Goal: Information Seeking & Learning: Learn about a topic

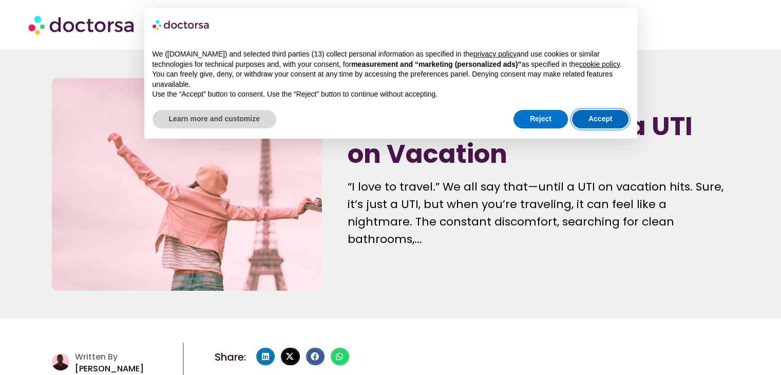
click at [614, 117] on button "Accept" at bounding box center [600, 119] width 57 height 18
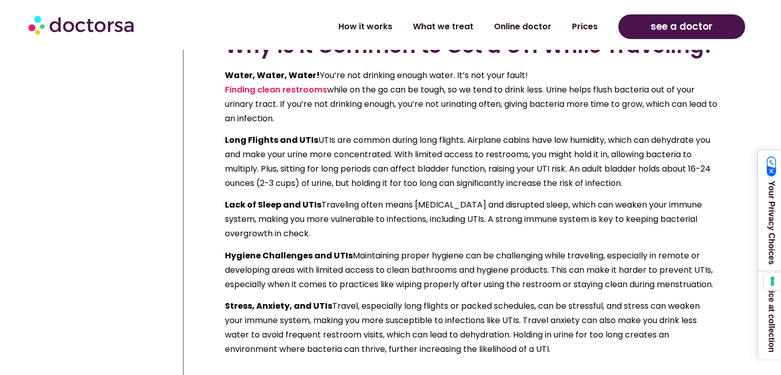
scroll to position [911, 0]
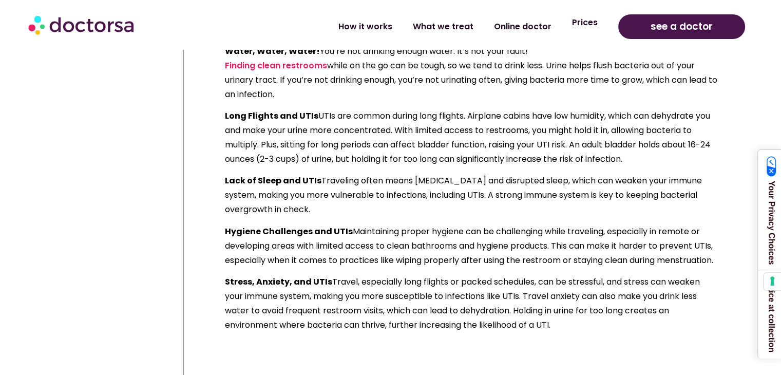
click at [590, 21] on link "Prices" at bounding box center [585, 23] width 46 height 24
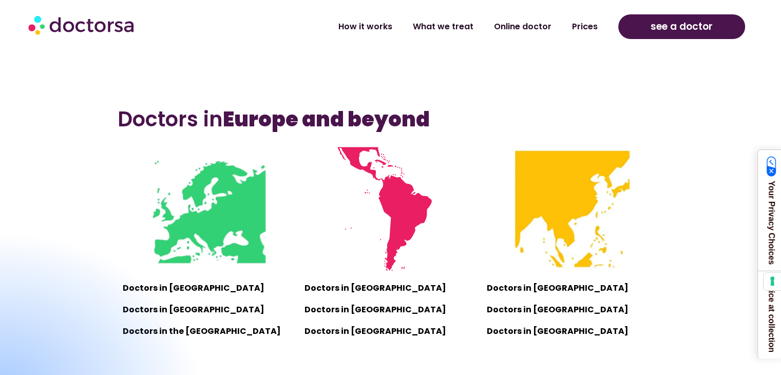
scroll to position [624, 0]
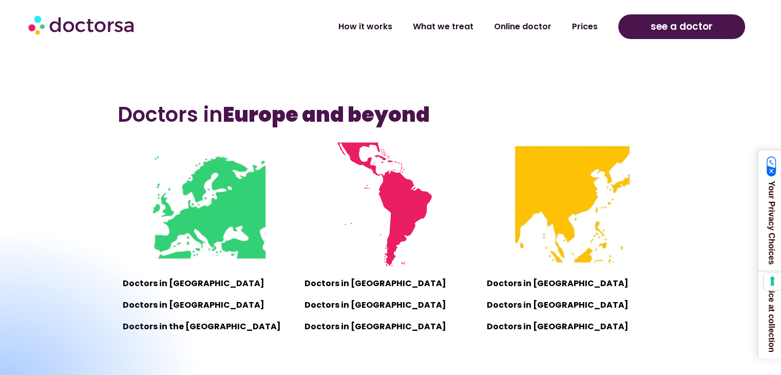
click at [259, 117] on b "Europe and beyond" at bounding box center [326, 114] width 207 height 29
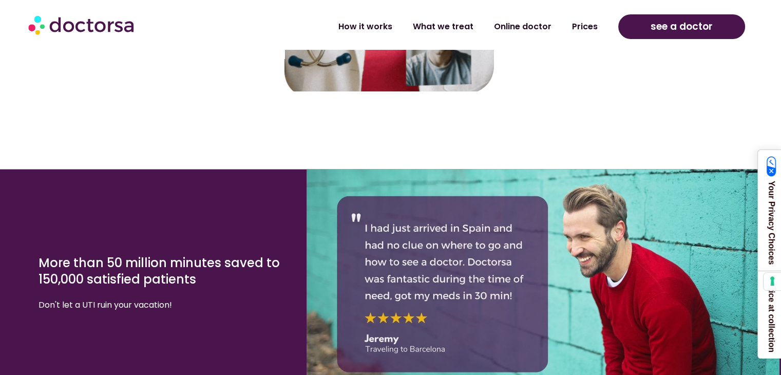
scroll to position [1992, 0]
